Goal: Transaction & Acquisition: Subscribe to service/newsletter

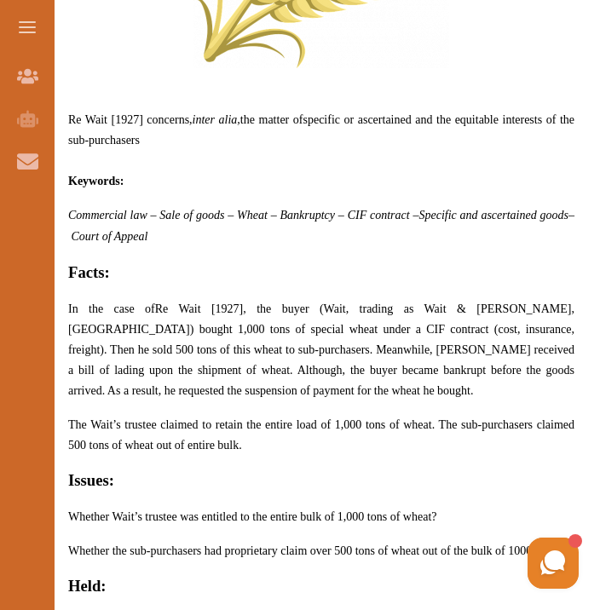
scroll to position [935, 0]
drag, startPoint x: 191, startPoint y: 118, endPoint x: 201, endPoint y: 137, distance: 21.3
click at [201, 137] on p "Re Wait [1927] concerns, inter alia, the matter of specific or ascertained and …" at bounding box center [321, 129] width 506 height 41
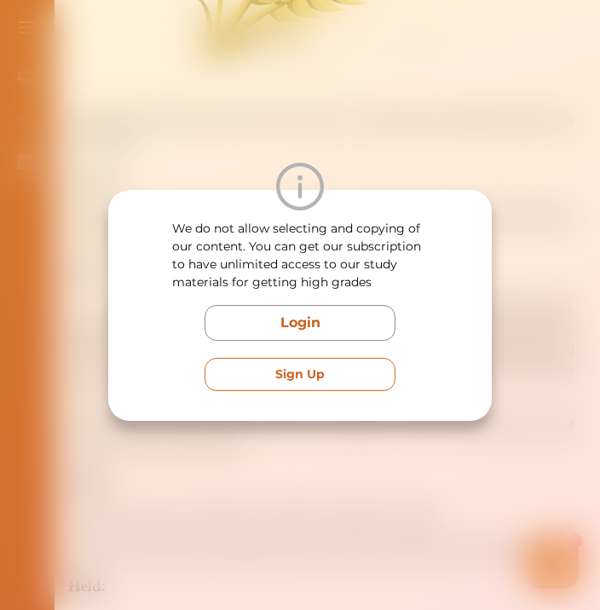
click at [302, 381] on button "Sign Up" at bounding box center [299, 374] width 191 height 33
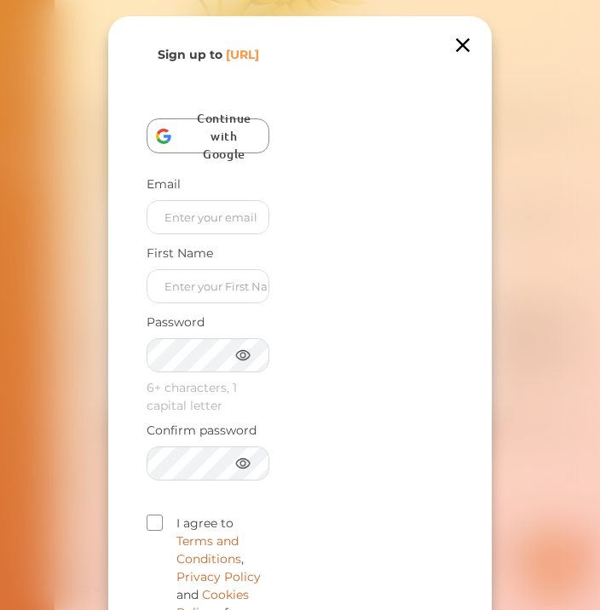
scroll to position [0, 0]
type input "[EMAIL_ADDRESS][DOMAIN_NAME]"
click at [202, 322] on div "Sign up to [URL] Continue with Google Email [EMAIL_ADDRESS][DOMAIN_NAME] First …" at bounding box center [208, 369] width 123 height 646
type input "Grace"
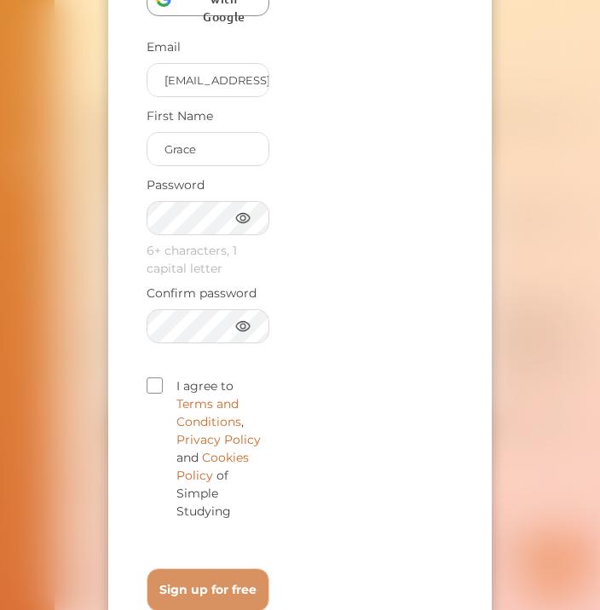
scroll to position [143, 0]
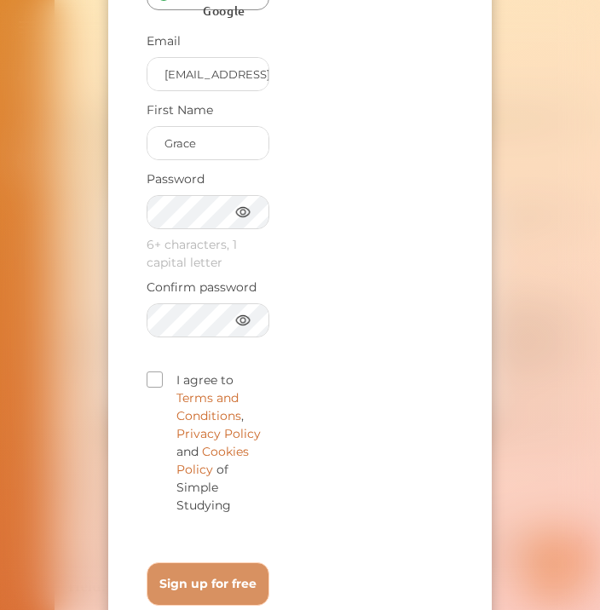
click at [157, 388] on span at bounding box center [155, 379] width 16 height 16
click at [231, 497] on input "I agree to Terms and Conditions , Privacy Policy and Cookies Policy of Simple S…" at bounding box center [231, 497] width 0 height 0
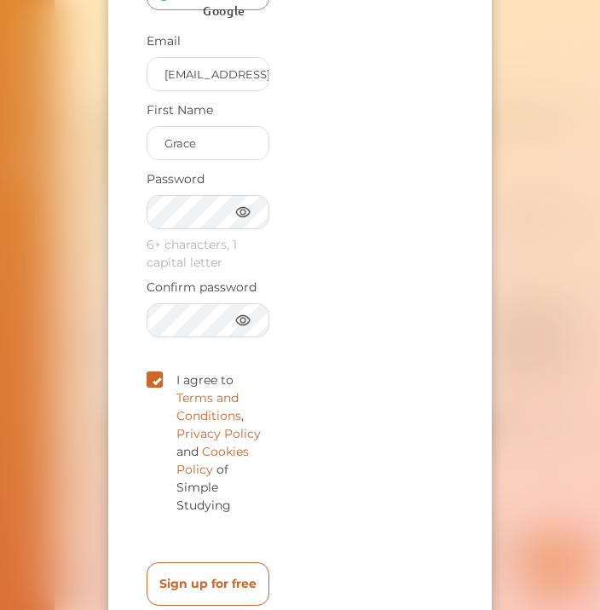
click at [168, 597] on free "Sign up for free" at bounding box center [208, 583] width 123 height 43
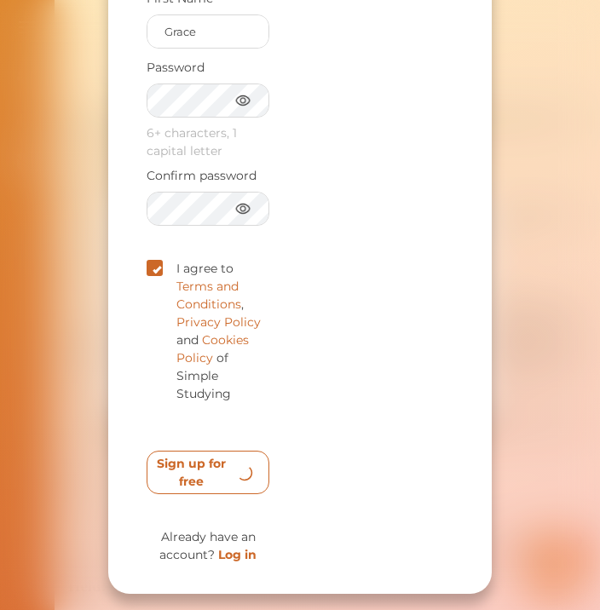
scroll to position [273, 0]
click at [178, 488] on free "Sign up for free" at bounding box center [208, 472] width 123 height 43
click at [211, 469] on free "Sign up for free" at bounding box center [208, 472] width 123 height 43
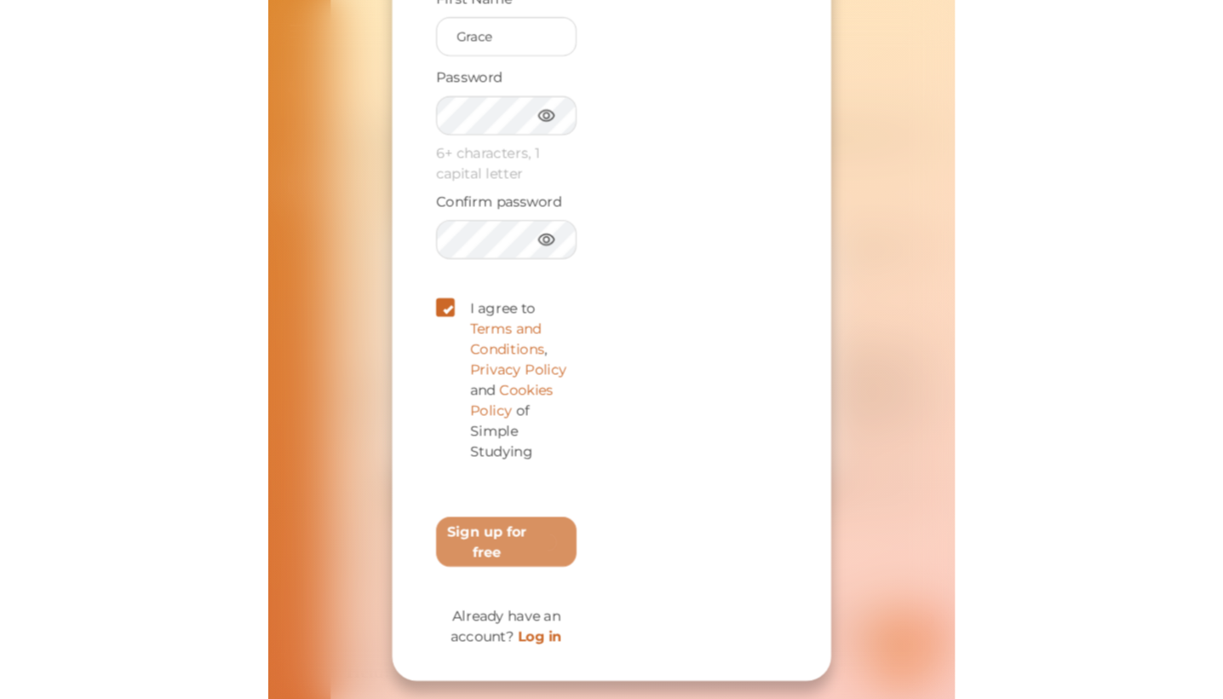
scroll to position [245, 0]
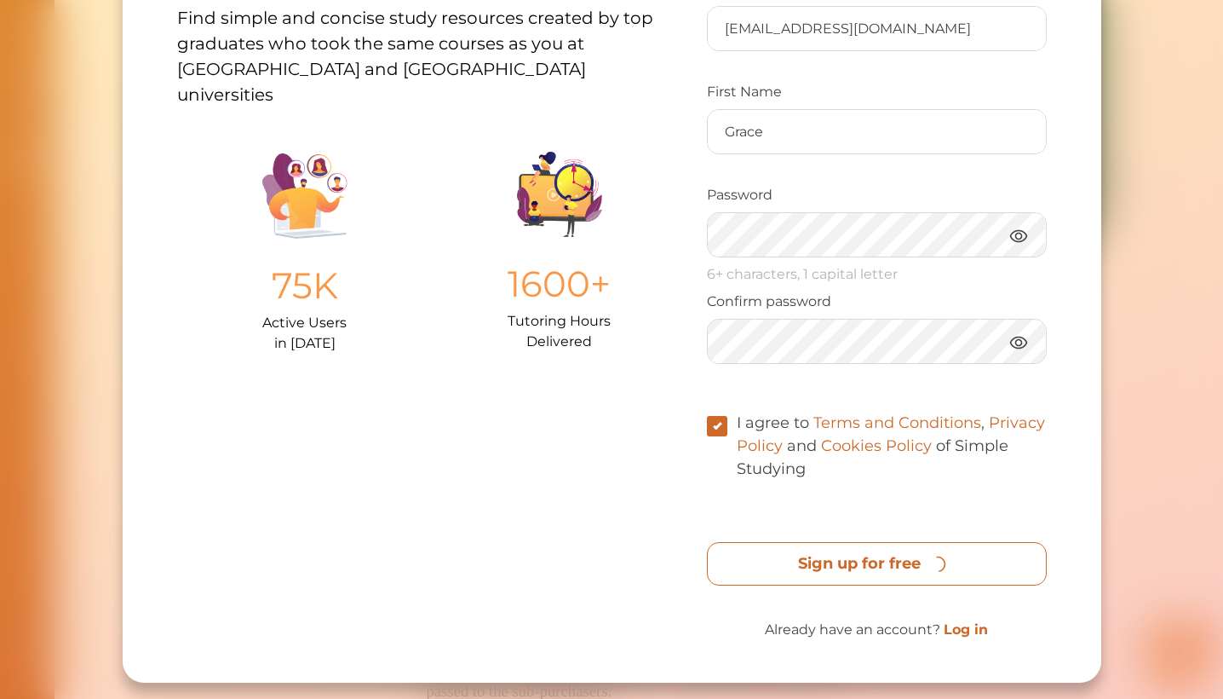
click at [599, 566] on free "Sign up for free" at bounding box center [877, 563] width 340 height 43
click at [599, 565] on free "Sign up for free" at bounding box center [877, 563] width 340 height 43
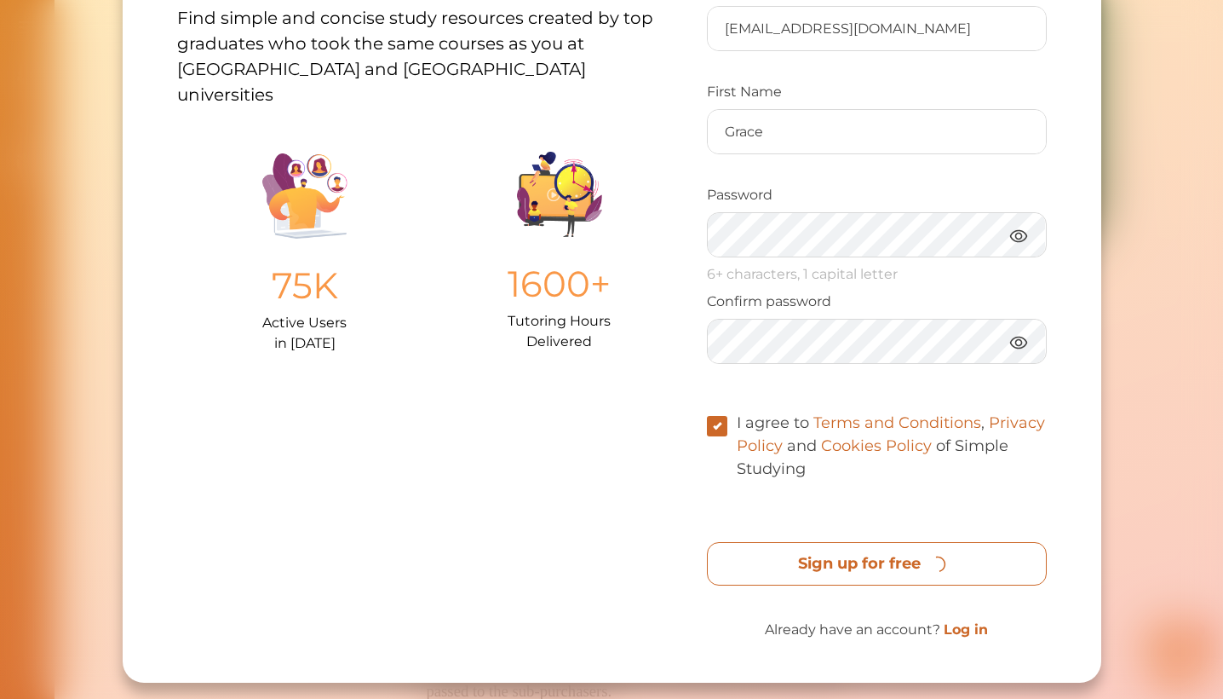
click at [599, 565] on free "Sign up for free" at bounding box center [877, 563] width 340 height 43
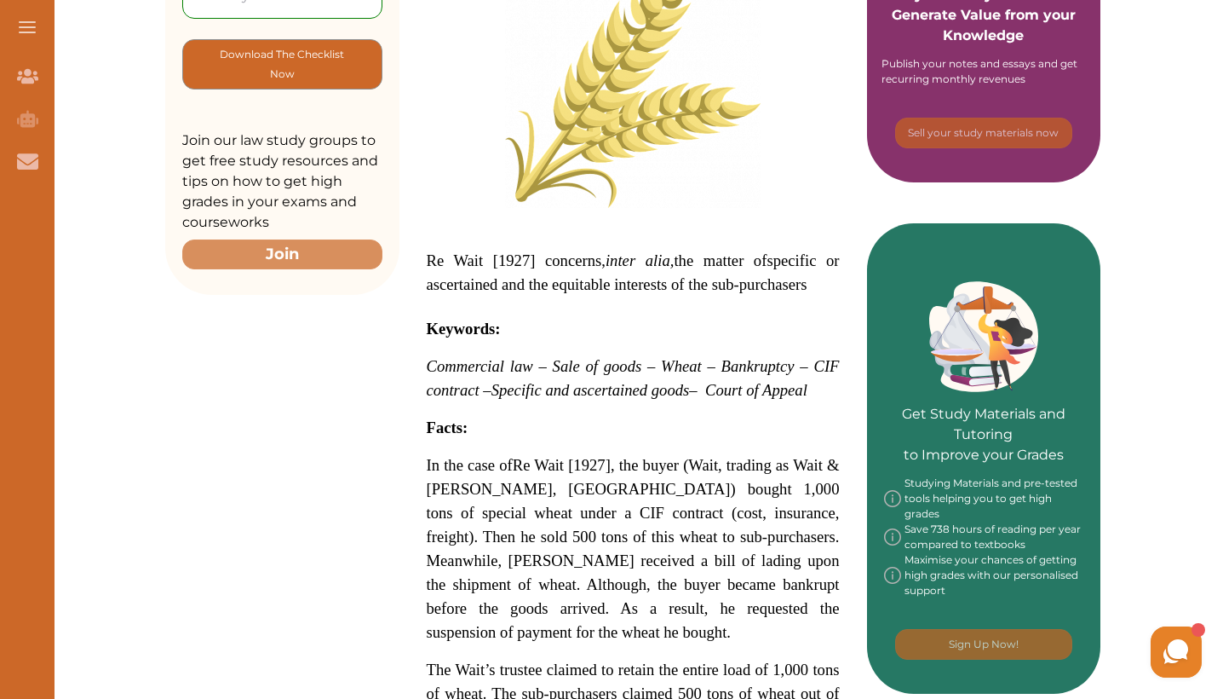
scroll to position [494, 0]
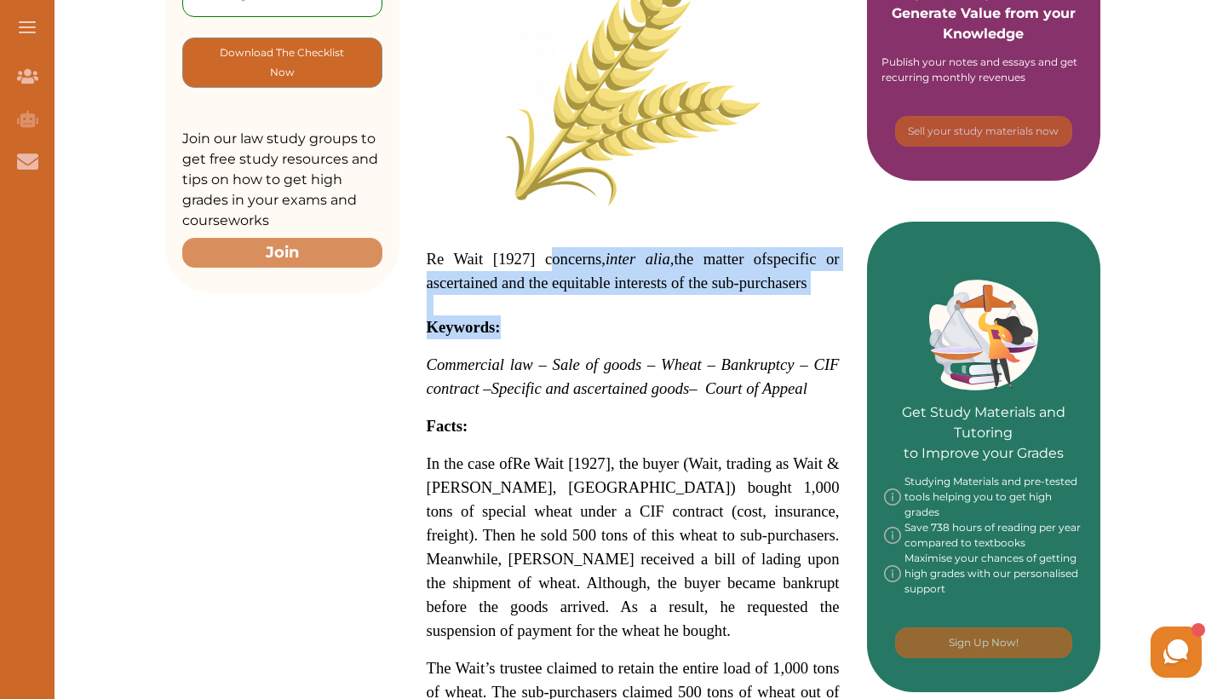
drag, startPoint x: 541, startPoint y: 260, endPoint x: 823, endPoint y: 314, distance: 287.2
click at [823, 314] on p "Re Wait [1927] concerns, inter alia, the matter of specific or ascertained and …" at bounding box center [633, 661] width 413 height 1406
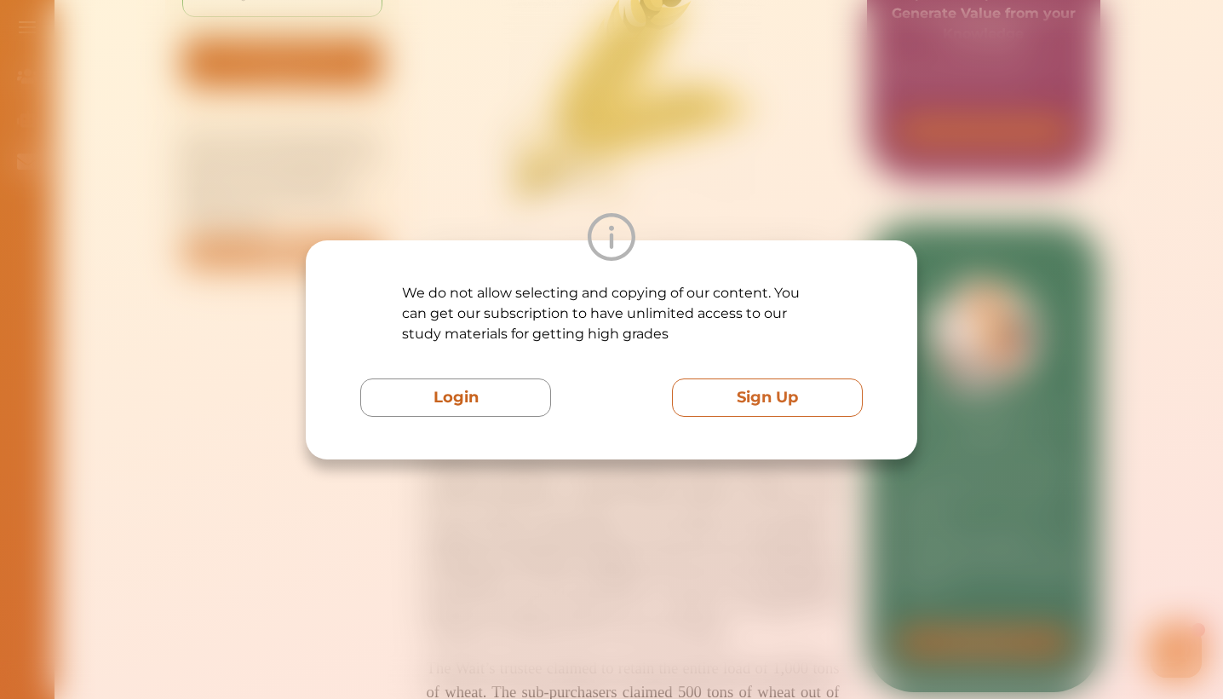
click at [728, 389] on button "Sign Up" at bounding box center [767, 397] width 191 height 38
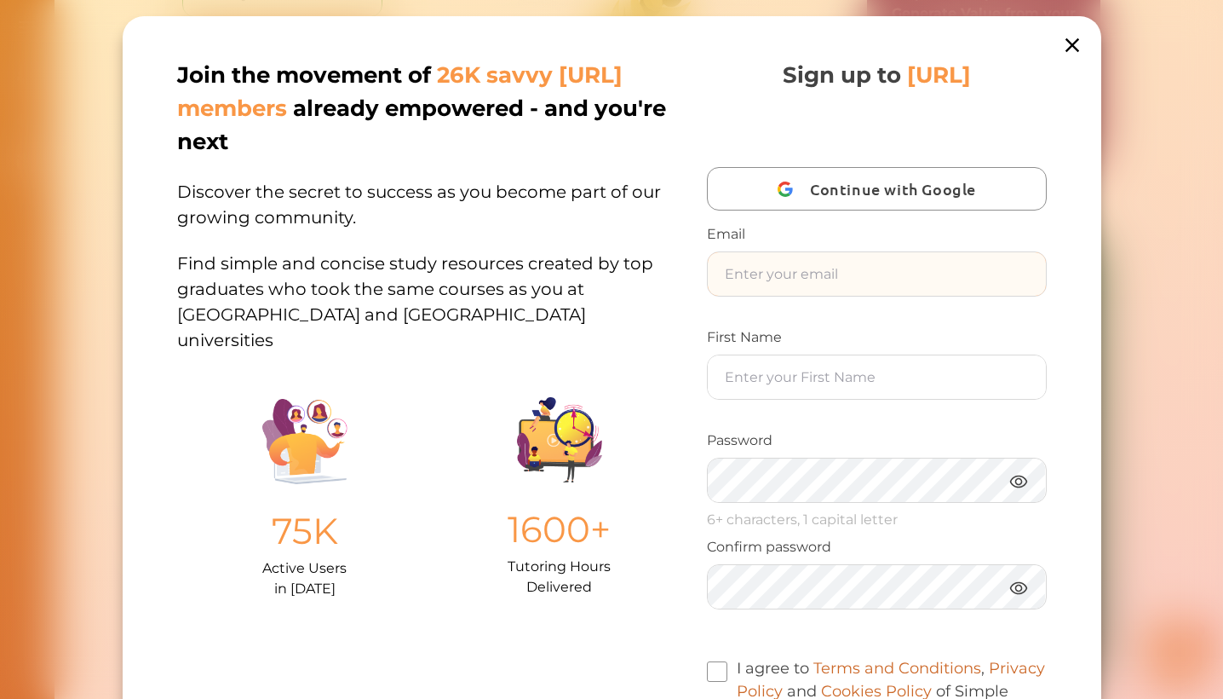
type input "[EMAIL_ADDRESS][DOMAIN_NAME]"
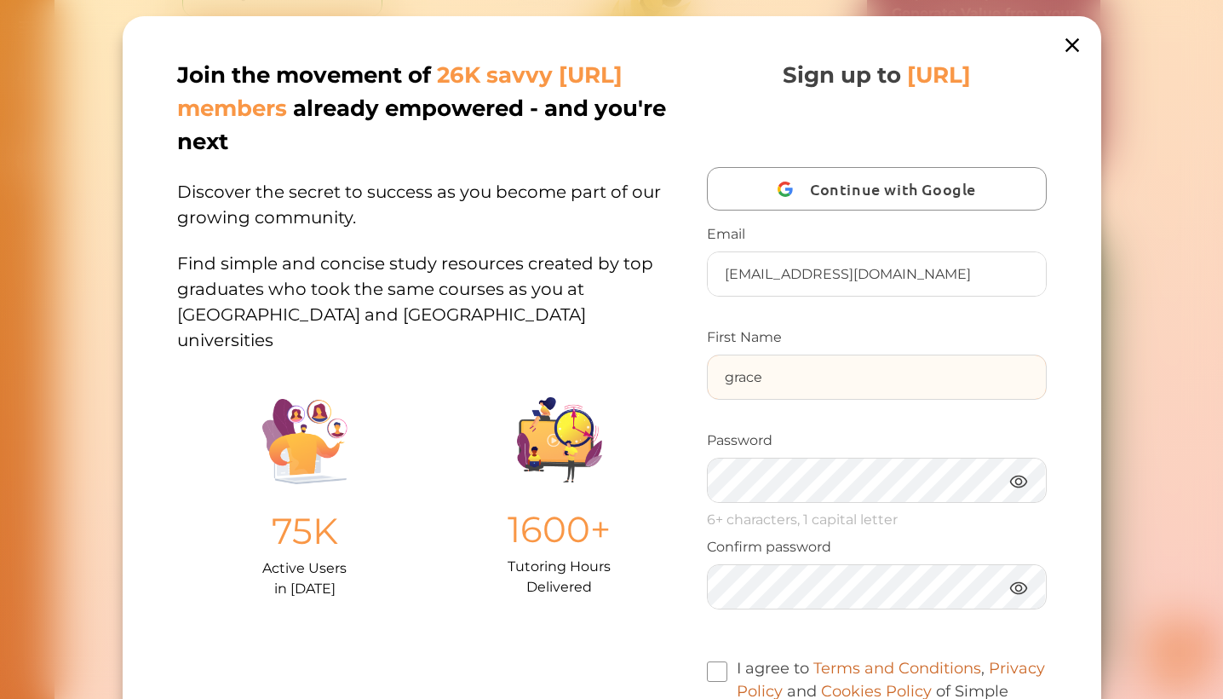
type input "grace"
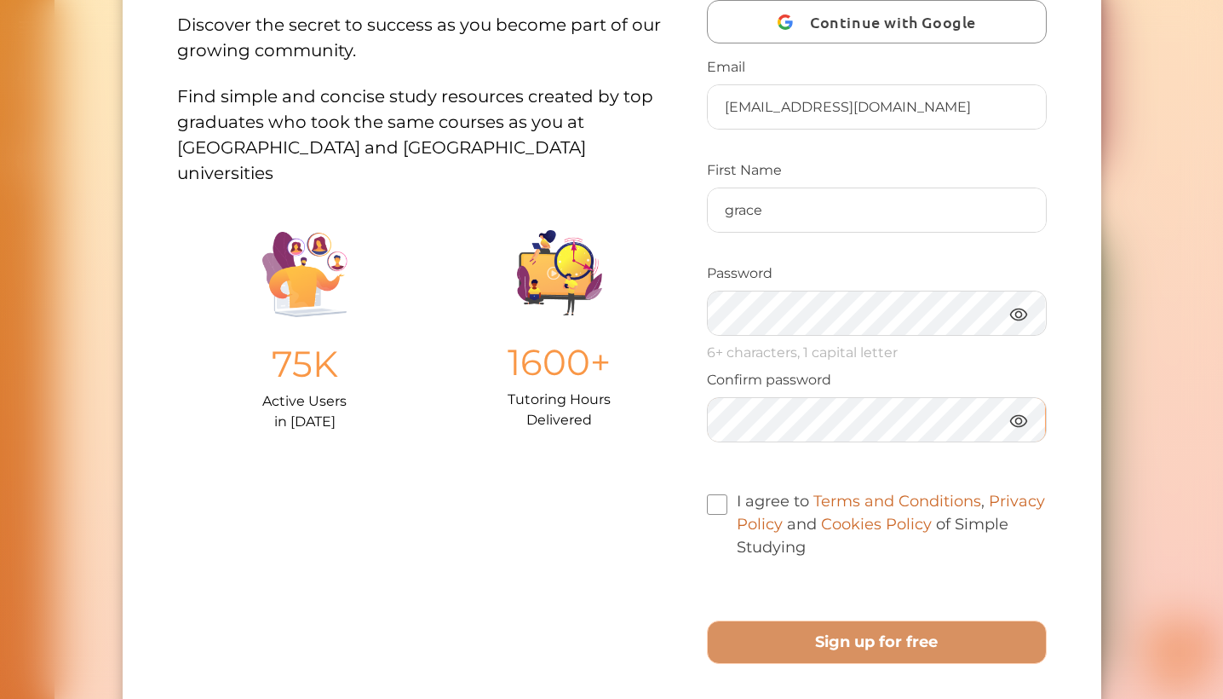
scroll to position [169, 0]
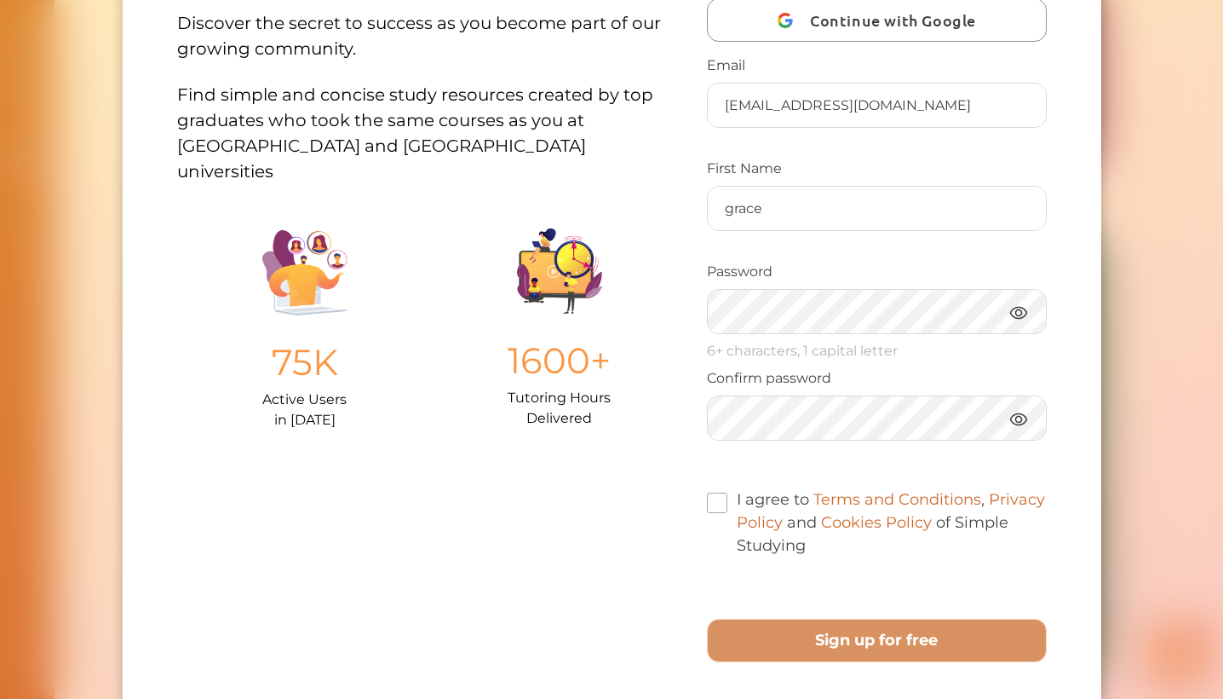
click at [721, 503] on span at bounding box center [717, 502] width 20 height 20
click at [806, 534] on input "I agree to Terms and Conditions , Privacy Policy and Cookies Policy of Simple S…" at bounding box center [806, 534] width 0 height 0
click at [745, 676] on div "Sign up to StudyCrowd.AI Continue with Google Email graceboughton13@yahoo.com F…" at bounding box center [877, 303] width 340 height 826
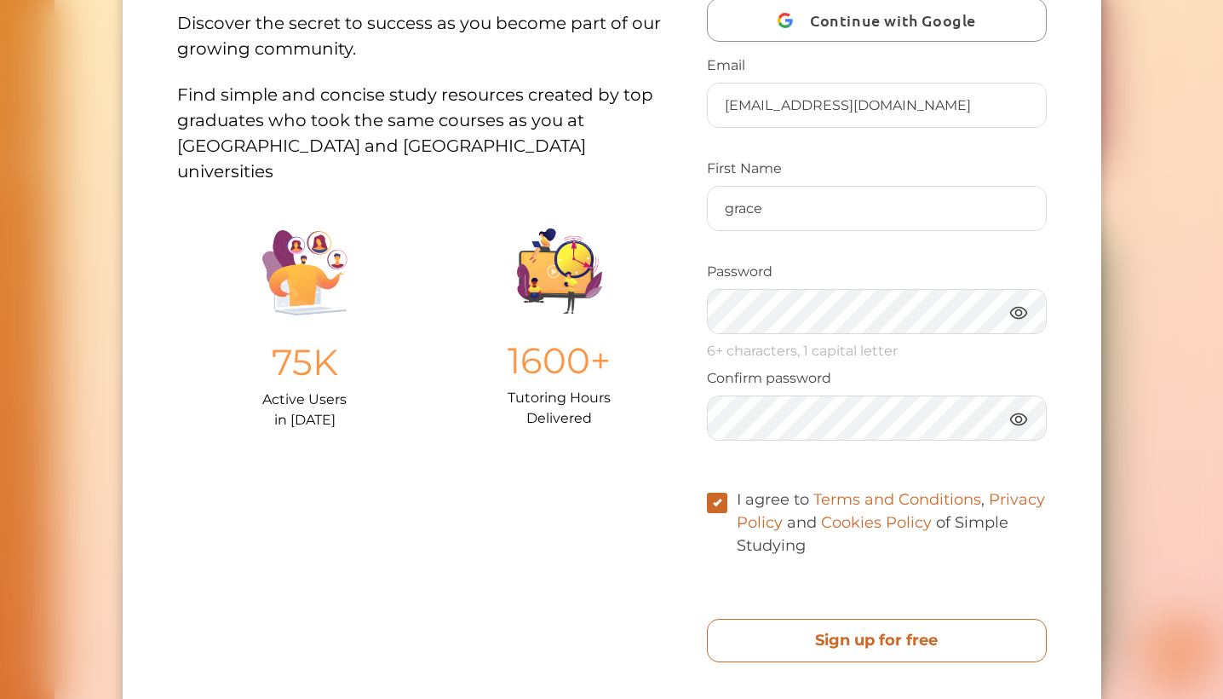
click at [747, 657] on free "Sign up for free" at bounding box center [877, 639] width 340 height 43
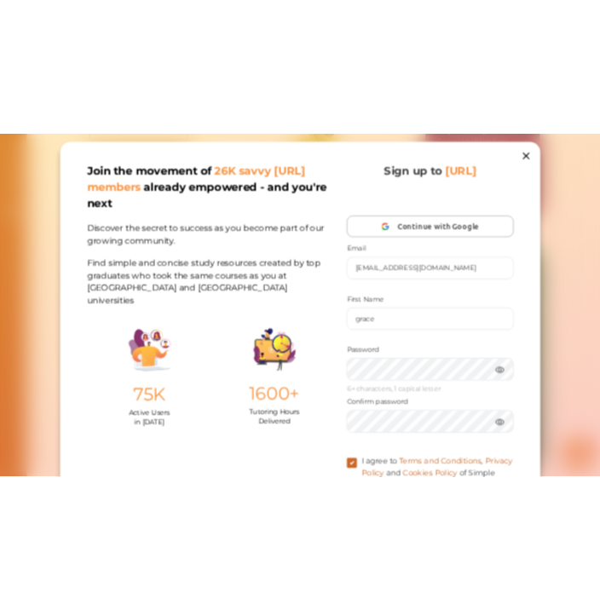
scroll to position [0, 0]
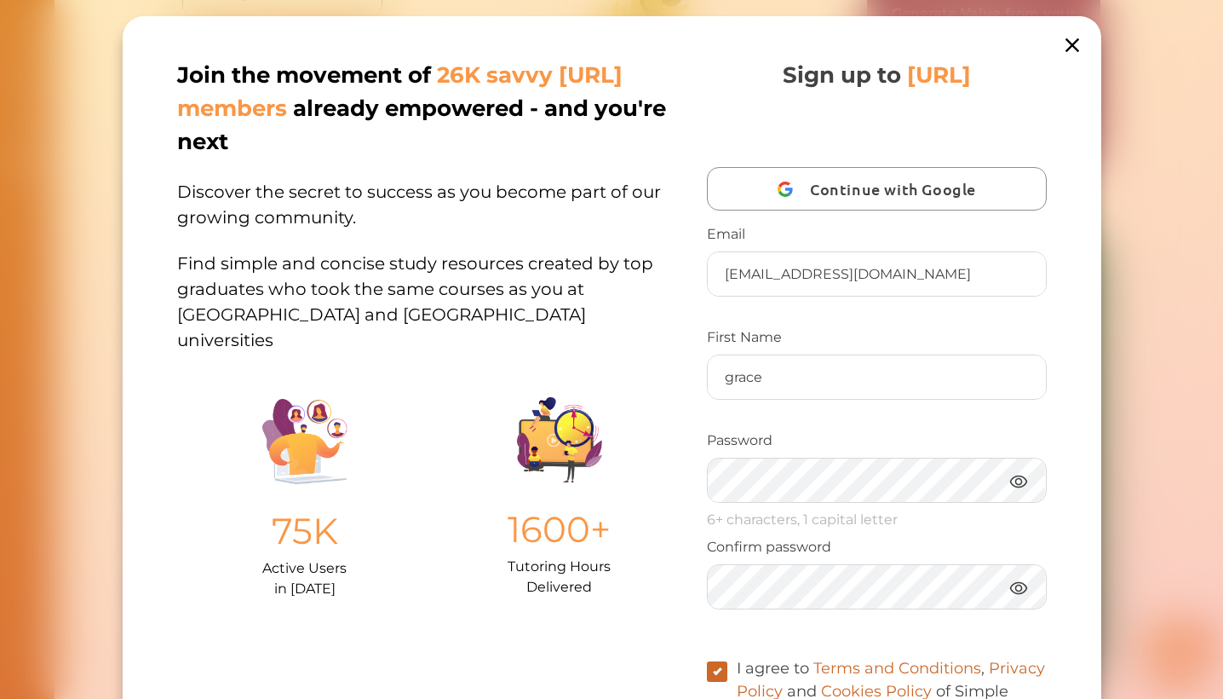
click at [1069, 52] on icon at bounding box center [1072, 45] width 24 height 24
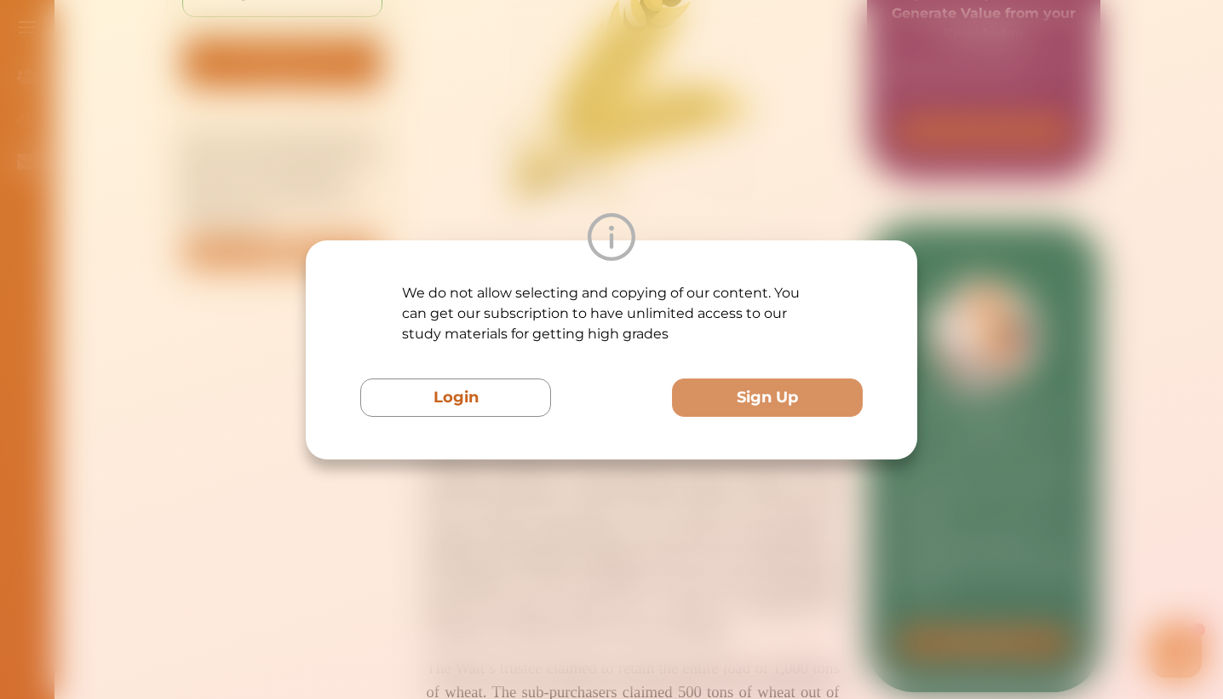
click at [571, 483] on div "We do not allow selecting and copying of our content. You can get our subscript…" at bounding box center [611, 349] width 1223 height 699
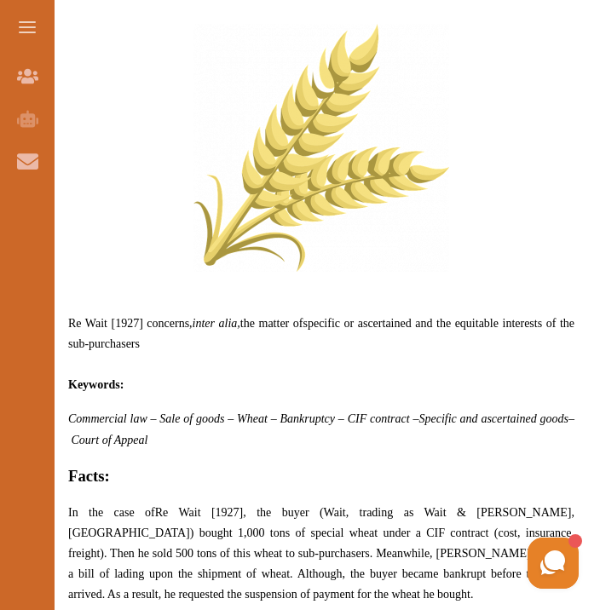
scroll to position [736, 0]
